Goal: Transaction & Acquisition: Download file/media

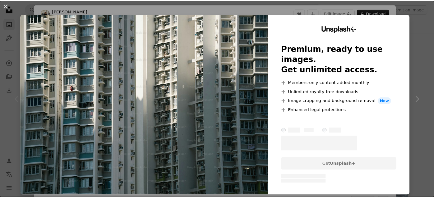
scroll to position [121, 0]
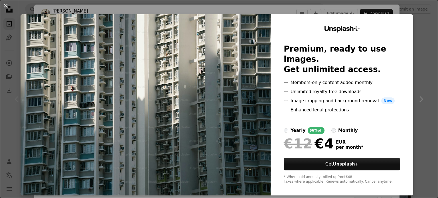
click at [420, 65] on div "An X shape Unsplash+ Premium, ready to use images. Get unlimited access. A plus…" at bounding box center [219, 99] width 438 height 198
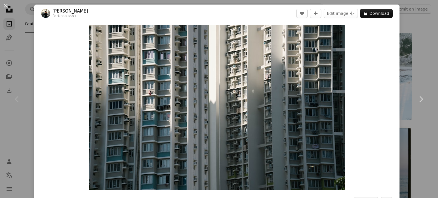
click at [407, 40] on div "An X shape Chevron left Chevron right [PERSON_NAME] For Unsplash+ A heart A plu…" at bounding box center [219, 99] width 438 height 198
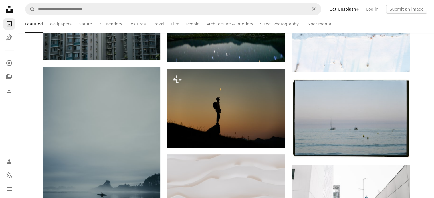
scroll to position [83, 0]
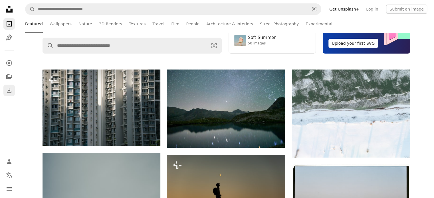
click at [10, 91] on icon "Download" at bounding box center [9, 90] width 7 height 7
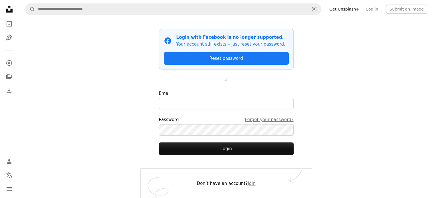
scroll to position [32, 0]
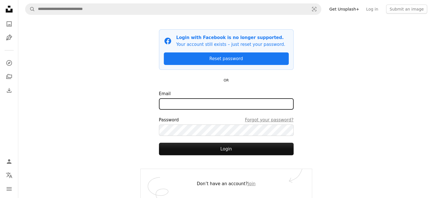
click at [205, 101] on input "Email" at bounding box center [226, 103] width 135 height 11
type input "**********"
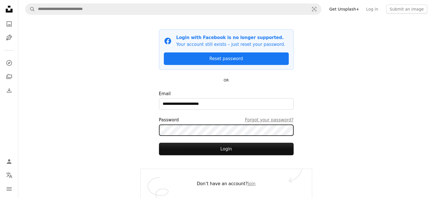
click at [159, 143] on button "Login" at bounding box center [226, 149] width 135 height 13
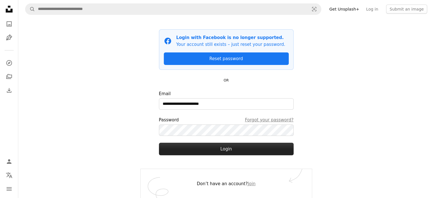
click at [225, 150] on button "Login" at bounding box center [226, 149] width 135 height 13
